Goal: Register for event/course

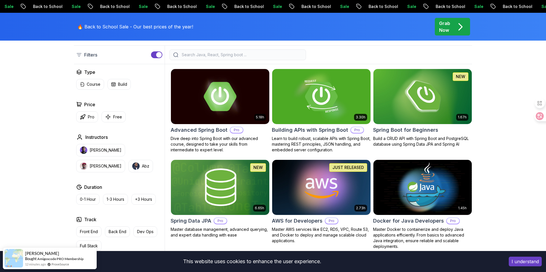
scroll to position [145, 0]
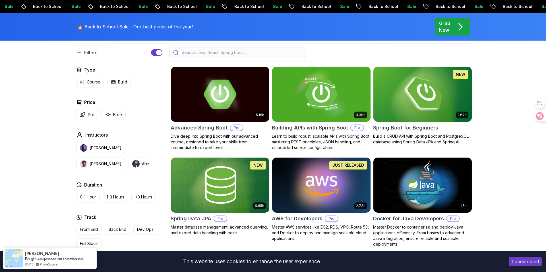
click at [407, 86] on img at bounding box center [422, 94] width 103 height 58
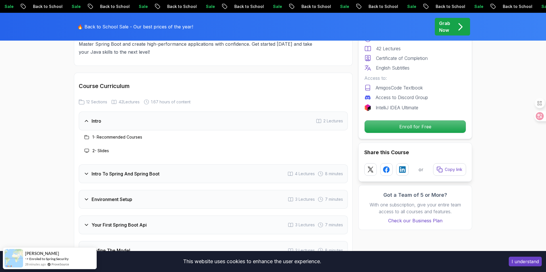
scroll to position [721, 0]
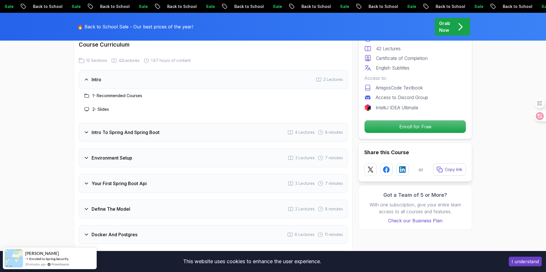
click at [226, 130] on div "Intro To Spring And Spring Boot 4 Lectures 8 minutes" at bounding box center [213, 132] width 269 height 19
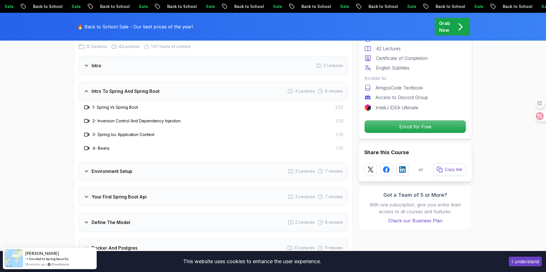
scroll to position [736, 0]
click at [217, 165] on div "Environment Setup 3 Lectures 7 minutes" at bounding box center [213, 171] width 269 height 19
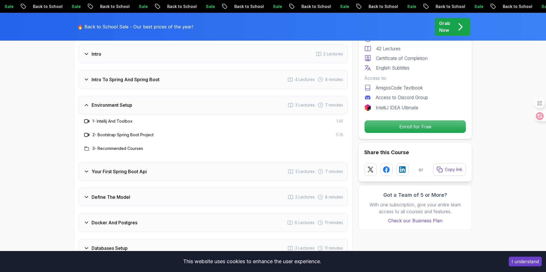
scroll to position [747, 0]
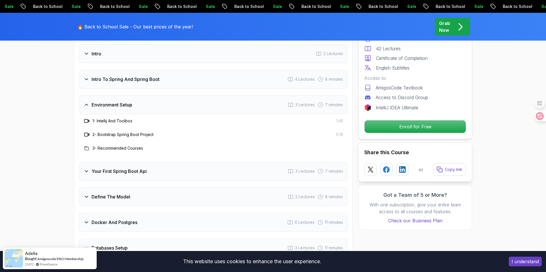
click at [216, 164] on div "Your First Spring Boot Api 3 Lectures 7 minutes" at bounding box center [213, 171] width 269 height 19
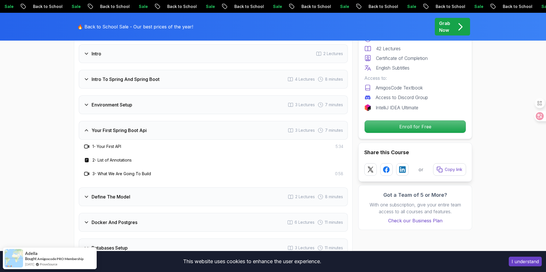
scroll to position [754, 0]
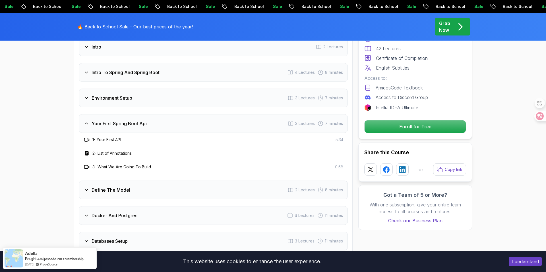
click at [220, 181] on div "Define The Model 2 Lectures 8 minutes" at bounding box center [213, 190] width 269 height 19
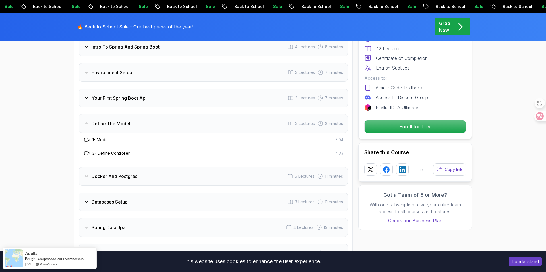
scroll to position [787, 0]
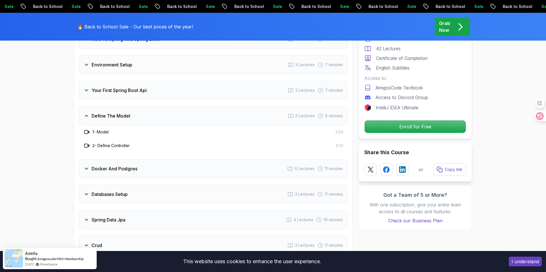
click at [213, 166] on div "Docker And Postgres 6 Lectures 11 minutes" at bounding box center [213, 168] width 269 height 19
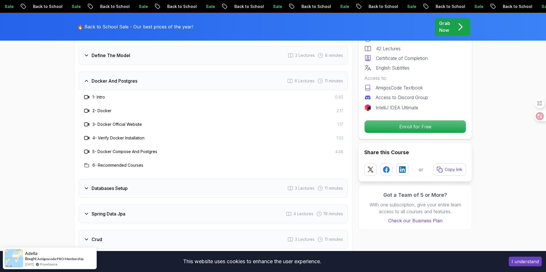
scroll to position [851, 0]
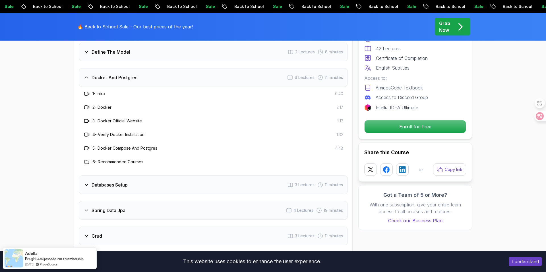
click at [201, 178] on div "Databases Setup 3 Lectures 11 minutes" at bounding box center [213, 185] width 269 height 19
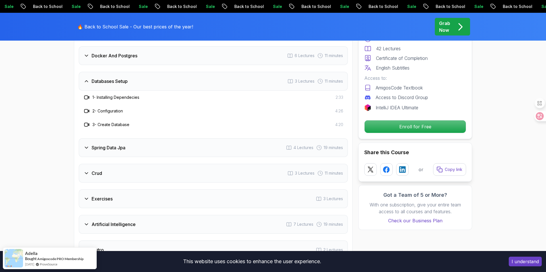
scroll to position [899, 0]
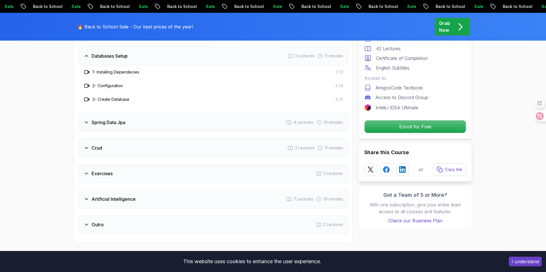
click at [185, 119] on div "Spring Data Jpa 4 Lectures 19 minutes" at bounding box center [213, 122] width 269 height 19
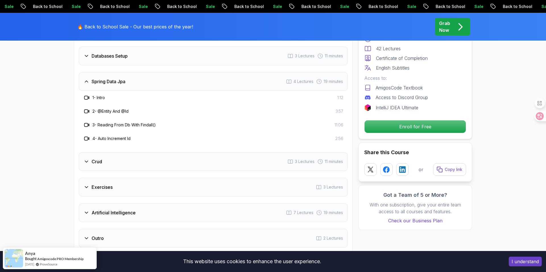
click at [187, 157] on div "Crud 3 Lectures 11 minutes" at bounding box center [213, 161] width 269 height 19
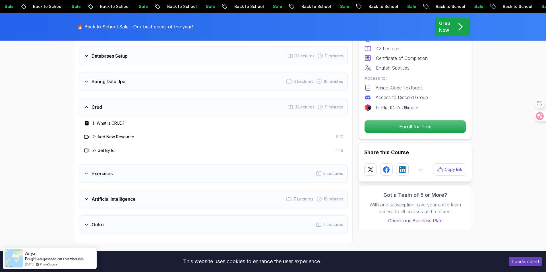
click at [187, 190] on div "Artificial Intelligence 7 Lectures 19 minutes" at bounding box center [213, 199] width 269 height 19
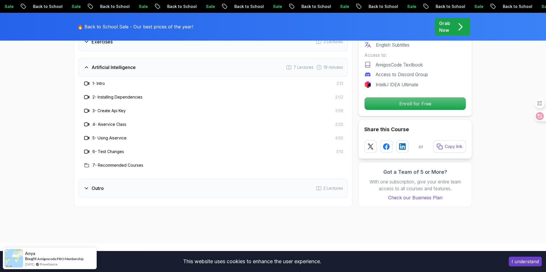
scroll to position [992, 0]
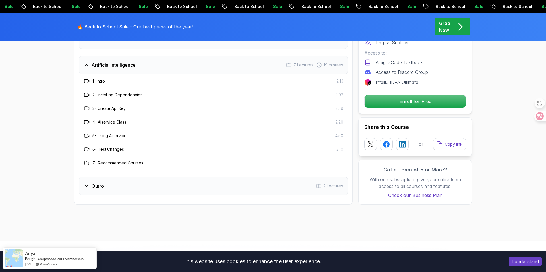
click at [186, 183] on div "Outro 2 Lectures" at bounding box center [213, 186] width 269 height 19
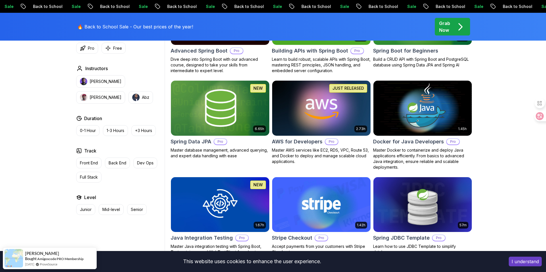
scroll to position [131, 0]
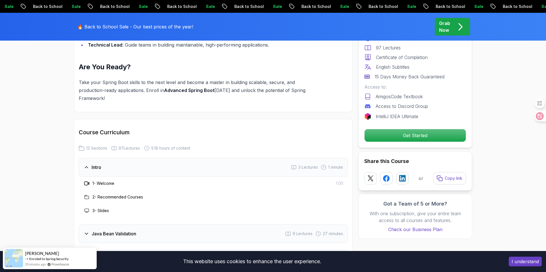
scroll to position [796, 0]
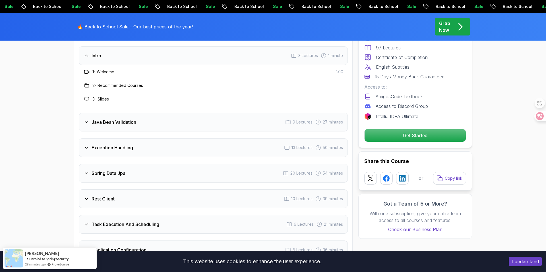
click at [279, 113] on div "Java Bean Validation 9 Lectures 27 minutes" at bounding box center [213, 122] width 269 height 19
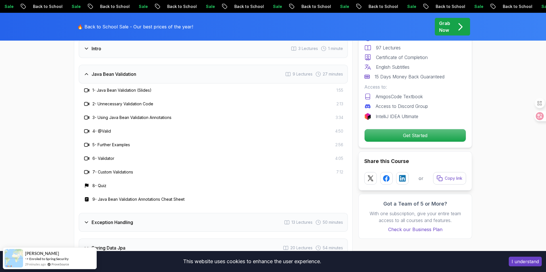
scroll to position [804, 0]
click at [242, 213] on div "Exception Handling 13 Lectures 50 minutes" at bounding box center [213, 222] width 269 height 19
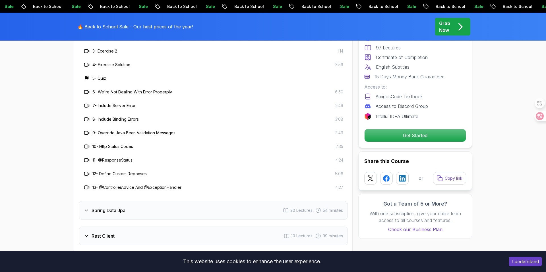
scroll to position [923, 0]
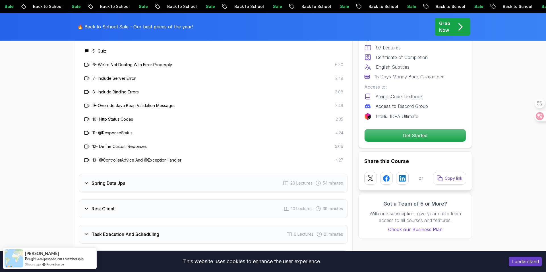
click at [230, 174] on div "Spring Data Jpa 20 Lectures 54 minutes" at bounding box center [213, 183] width 269 height 19
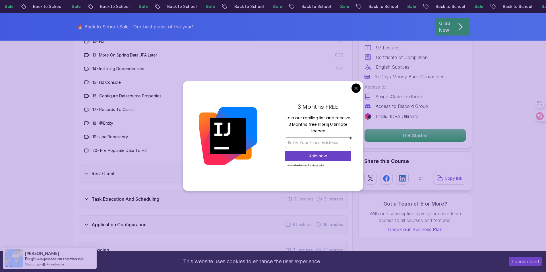
scroll to position [1062, 0]
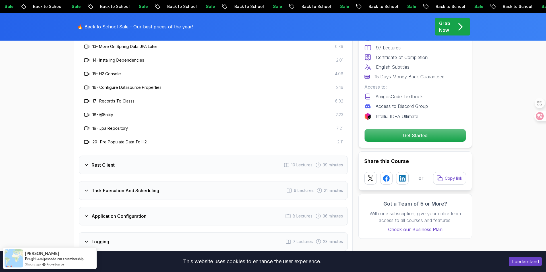
click at [177, 156] on div "Rest Client 10 Lectures 39 minutes" at bounding box center [213, 165] width 269 height 19
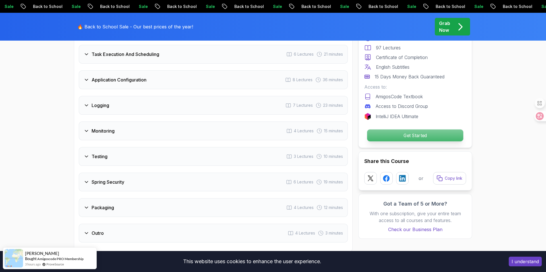
click at [408, 132] on p "Get Started" at bounding box center [415, 136] width 96 height 12
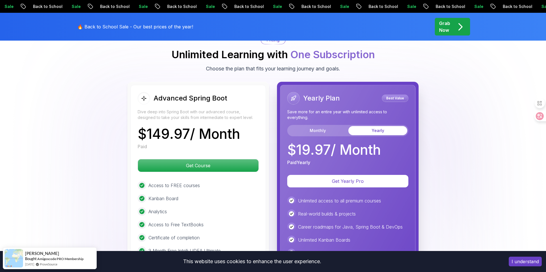
scroll to position [1359, 0]
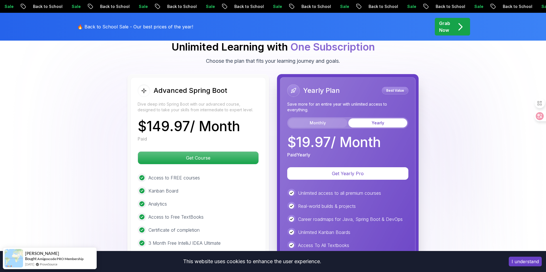
click at [325, 119] on button "Monthly" at bounding box center [317, 123] width 59 height 9
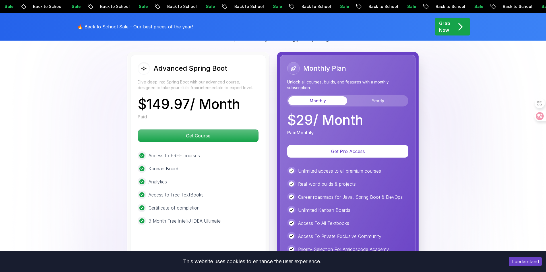
scroll to position [1382, 0]
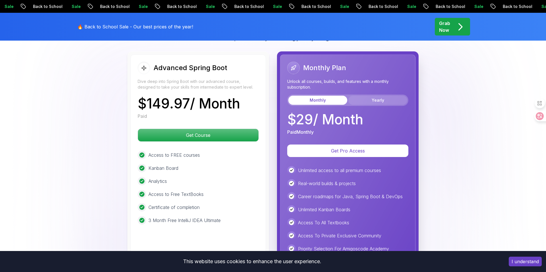
click at [368, 96] on button "Yearly" at bounding box center [377, 100] width 59 height 9
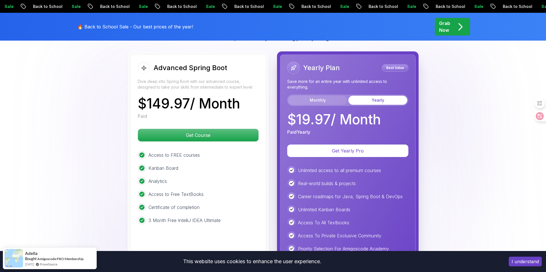
click at [326, 96] on button "Monthly" at bounding box center [317, 100] width 59 height 9
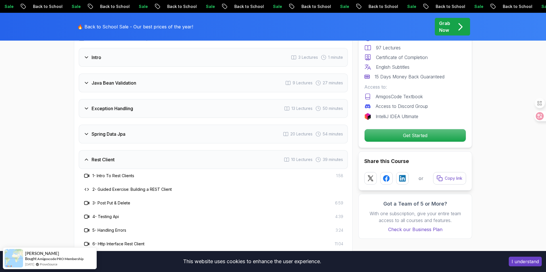
scroll to position [728, 0]
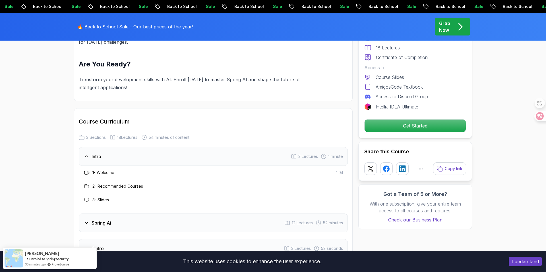
scroll to position [739, 0]
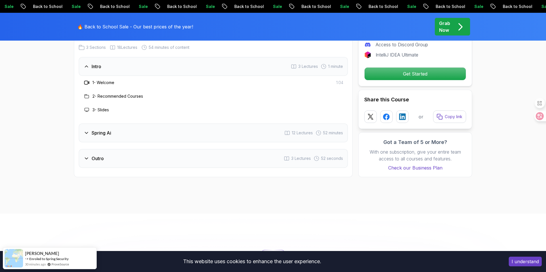
click at [281, 127] on div "Spring Ai 12 Lectures 52 minutes" at bounding box center [213, 133] width 269 height 19
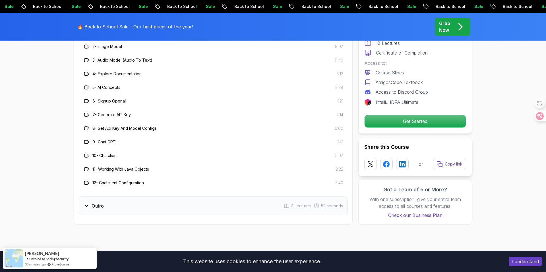
scroll to position [819, 0]
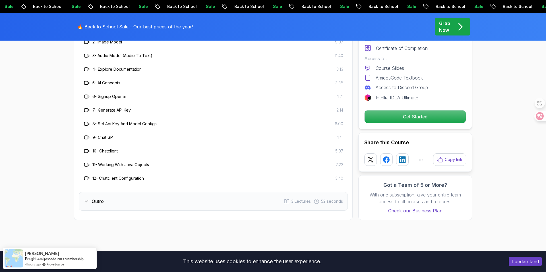
click at [230, 200] on div "Outro 3 Lectures 52 seconds" at bounding box center [213, 201] width 269 height 19
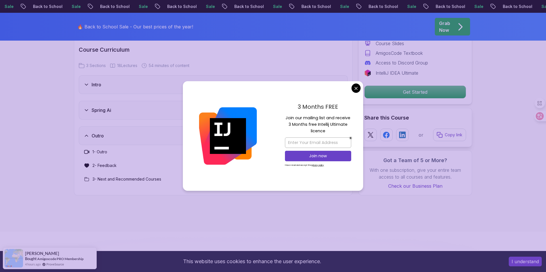
scroll to position [713, 0]
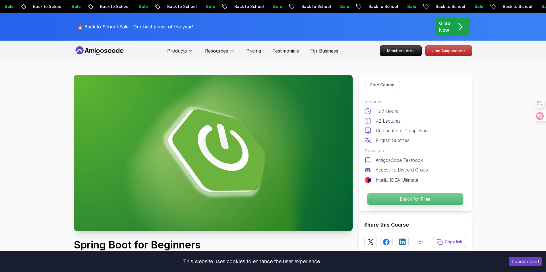
click at [401, 201] on p "Enroll for Free" at bounding box center [415, 199] width 96 height 12
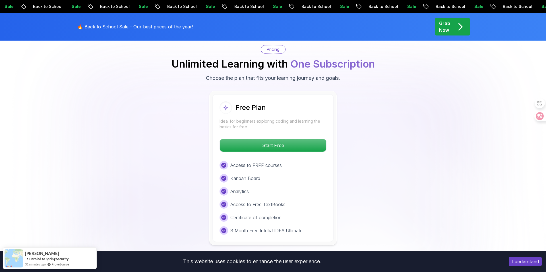
scroll to position [1157, 0]
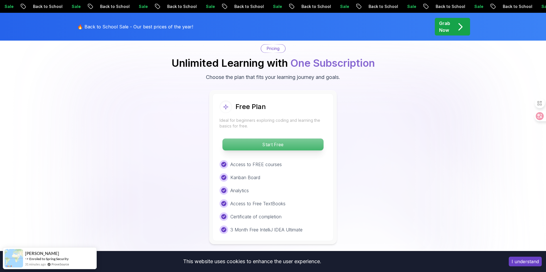
click at [244, 139] on p "Start Free" at bounding box center [272, 145] width 101 height 12
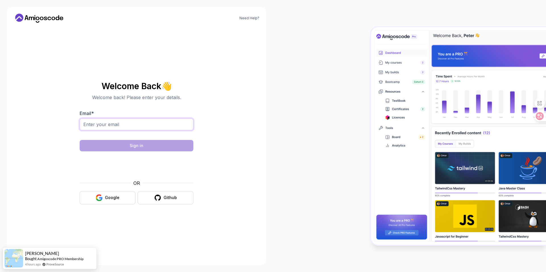
click at [133, 122] on input "Email *" at bounding box center [137, 125] width 114 height 12
type input "hivy2318@gmail.com"
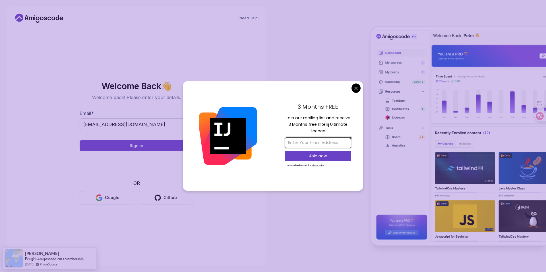
click at [330, 145] on input "email" at bounding box center [318, 143] width 66 height 11
type input "hivy2318@gmail.com"
click at [319, 158] on p "Join now" at bounding box center [318, 156] width 54 height 6
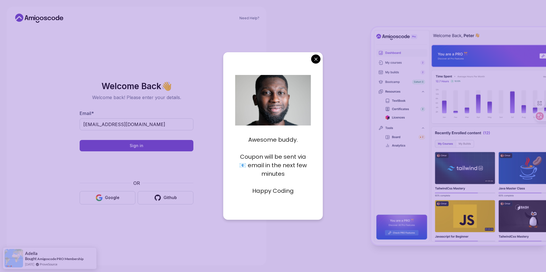
click at [316, 62] on body "Need Help? Welcome Back 👋 Welcome back! Please enter your details. Email * hivy…" at bounding box center [273, 136] width 546 height 272
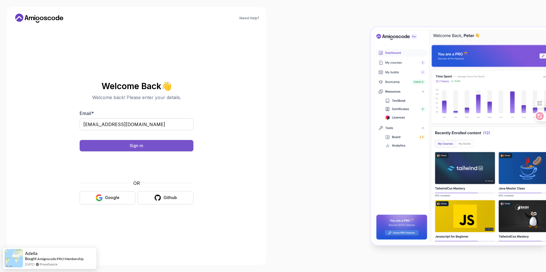
click at [148, 147] on button "Sign in" at bounding box center [137, 145] width 114 height 11
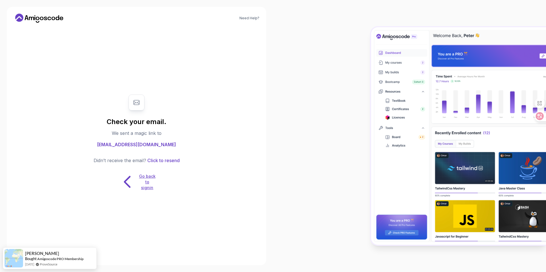
click at [144, 182] on p "Go back to signin" at bounding box center [147, 182] width 17 height 17
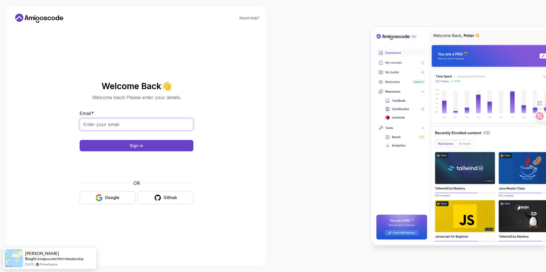
click at [148, 126] on input "Email *" at bounding box center [137, 125] width 114 height 12
type input "hivy2318@gmail.com"
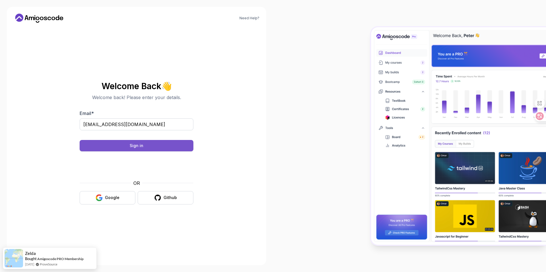
click at [127, 148] on button "Sign in" at bounding box center [137, 145] width 114 height 11
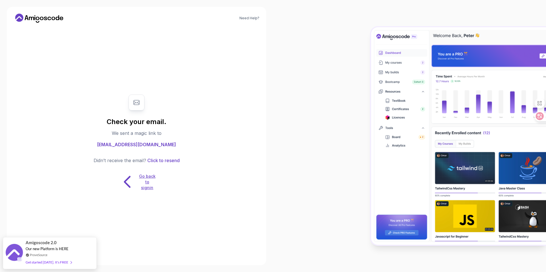
click at [147, 179] on p "Go back to signin" at bounding box center [147, 182] width 17 height 17
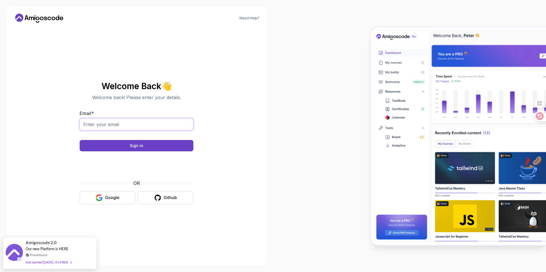
click at [132, 126] on input "Email *" at bounding box center [137, 125] width 114 height 12
type input "hivy2318@gmail.com"
click at [121, 145] on button "Sign in" at bounding box center [137, 145] width 114 height 11
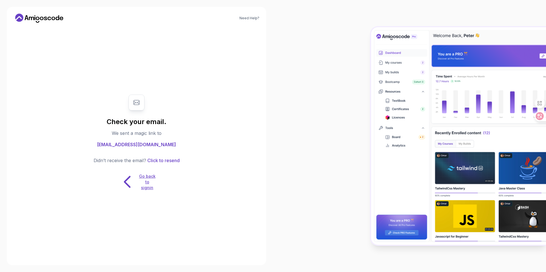
click at [148, 174] on p "Go back to signin" at bounding box center [147, 182] width 17 height 17
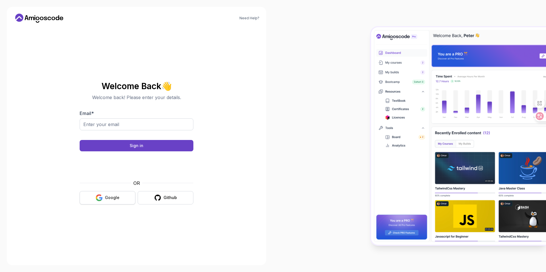
click at [116, 200] on div "Google" at bounding box center [112, 198] width 14 height 6
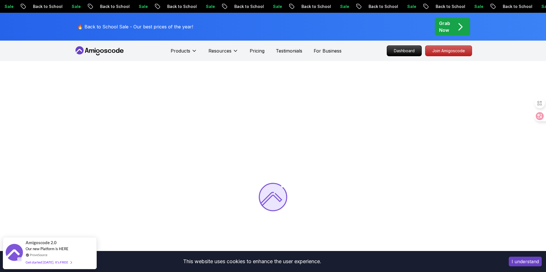
click at [454, 26] on div "Grab Now" at bounding box center [452, 27] width 27 height 14
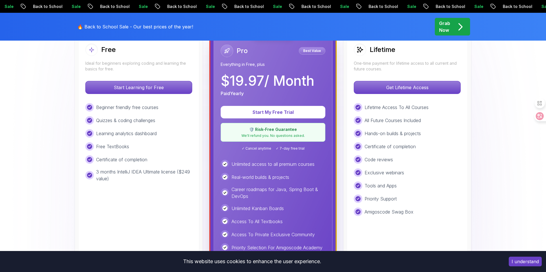
scroll to position [166, 0]
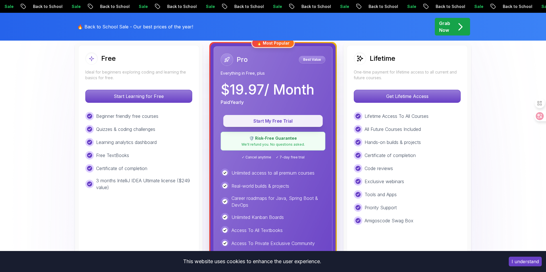
click at [249, 118] on p "Start My Free Trial" at bounding box center [273, 121] width 86 height 7
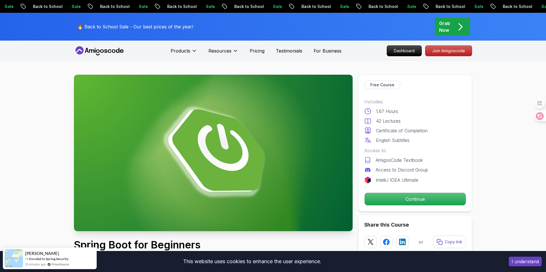
scroll to position [32, 0]
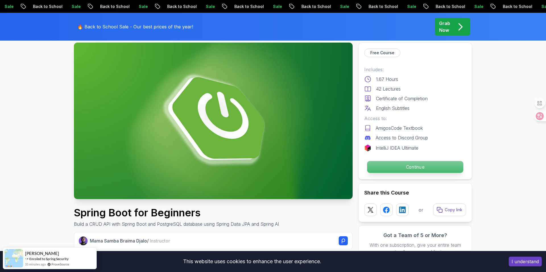
click at [374, 162] on p "Continue" at bounding box center [415, 167] width 96 height 12
click at [406, 169] on p "Continue" at bounding box center [415, 167] width 96 height 12
